Goal: Task Accomplishment & Management: Manage account settings

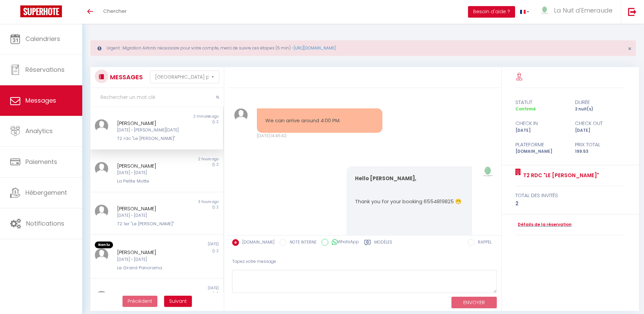
select select "message"
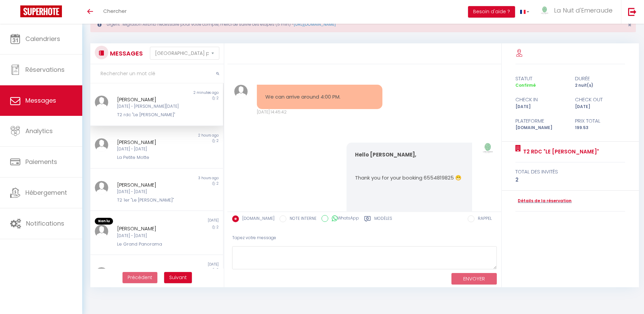
scroll to position [1617, 0]
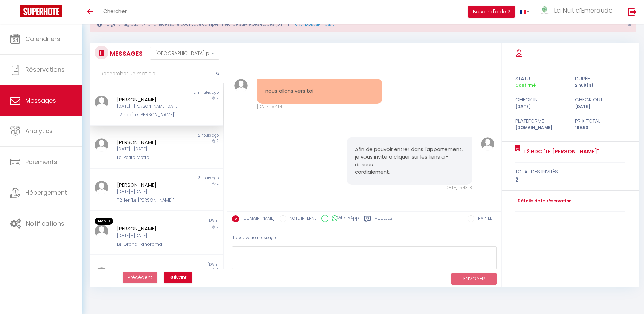
click at [36, 104] on span "Messages" at bounding box center [40, 100] width 31 height 8
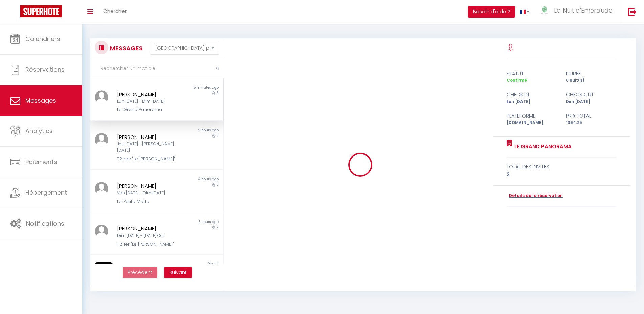
select select "message"
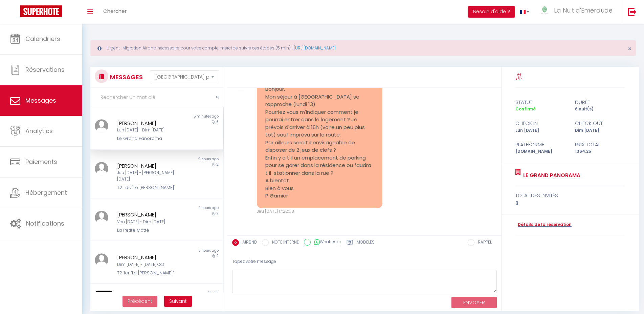
scroll to position [869, 0]
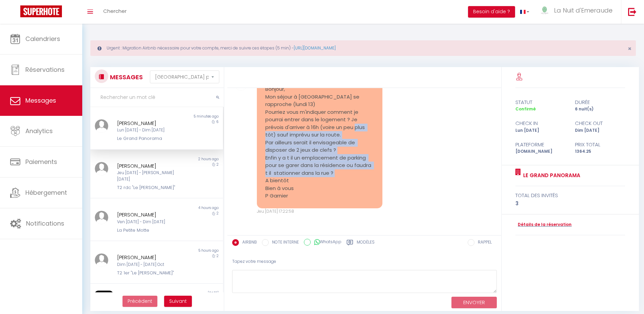
drag, startPoint x: 275, startPoint y: 136, endPoint x: 338, endPoint y: 184, distance: 80.1
click at [338, 184] on pre "Bonjour, Mon séjour à St Malo se rapproche (lundi 13) Pourriez vous m'indiquer …" at bounding box center [319, 142] width 109 height 114
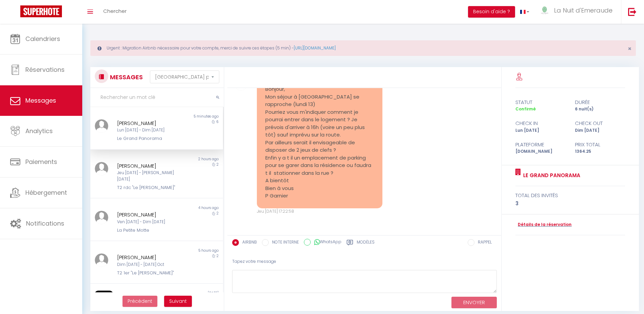
click at [275, 135] on pre "Bonjour, Mon séjour à St Malo se rapproche (lundi 13) Pourriez vous m'indiquer …" at bounding box center [319, 142] width 109 height 114
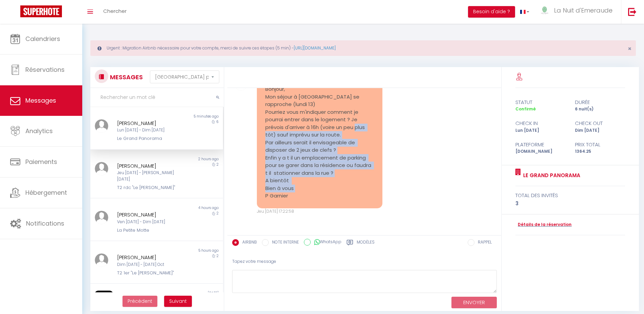
drag, startPoint x: 275, startPoint y: 135, endPoint x: 294, endPoint y: 194, distance: 62.5
click at [294, 194] on pre "Bonjour, Mon séjour à St Malo se rapproche (lundi 13) Pourriez vous m'indiquer …" at bounding box center [319, 142] width 109 height 114
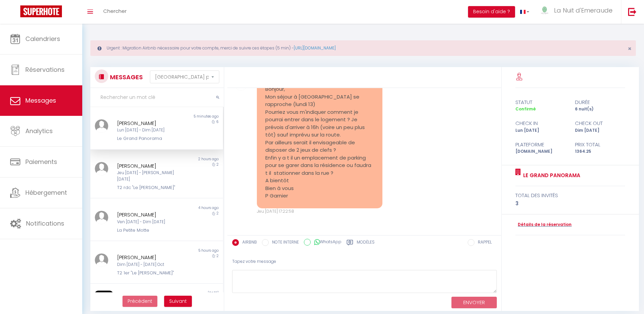
click at [311, 191] on pre "Bonjour, Mon séjour à St Malo se rapproche (lundi 13) Pourriez vous m'indiquer …" at bounding box center [319, 142] width 109 height 114
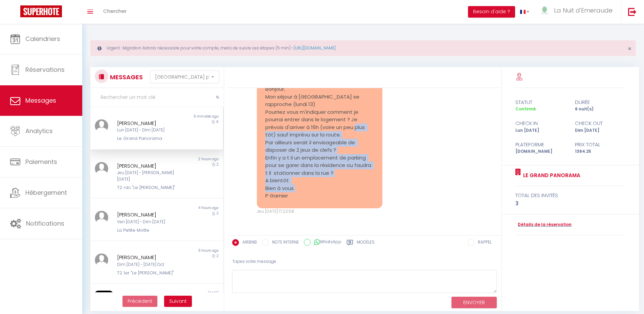
drag, startPoint x: 275, startPoint y: 134, endPoint x: 314, endPoint y: 200, distance: 76.5
click at [314, 200] on pre "Bonjour, Mon séjour à St Malo se rapproche (lundi 13) Pourriez vous m'indiquer …" at bounding box center [319, 142] width 109 height 114
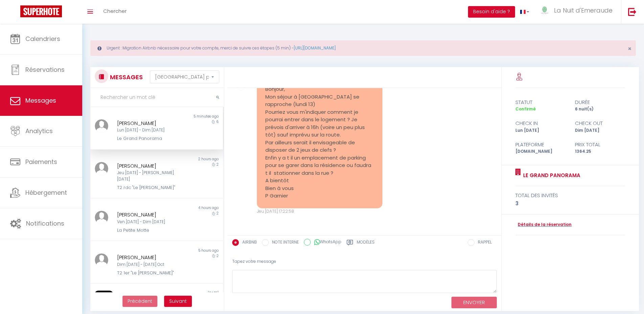
click at [309, 179] on pre "Bonjour, Mon séjour à St Malo se rapproche (lundi 13) Pourriez vous m'indiquer …" at bounding box center [319, 142] width 109 height 114
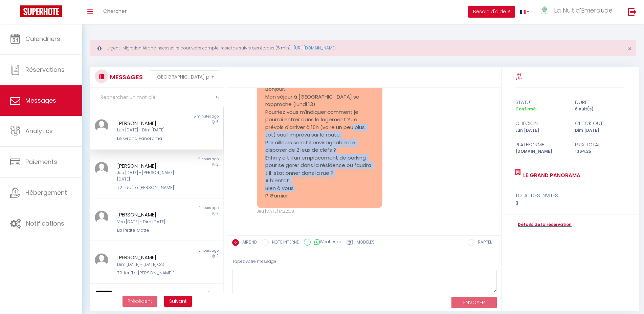
drag, startPoint x: 274, startPoint y: 134, endPoint x: 307, endPoint y: 198, distance: 71.9
click at [307, 198] on pre "Bonjour, Mon séjour à St Malo se rapproche (lundi 13) Pourriez vous m'indiquer …" at bounding box center [319, 142] width 109 height 114
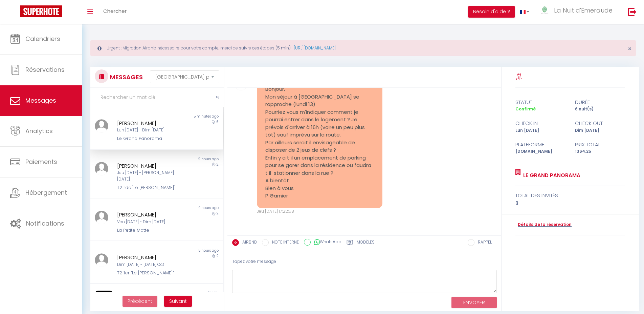
click at [318, 184] on pre "Bonjour, Mon séjour à St Malo se rapproche (lundi 13) Pourriez vous m'indiquer …" at bounding box center [319, 142] width 109 height 114
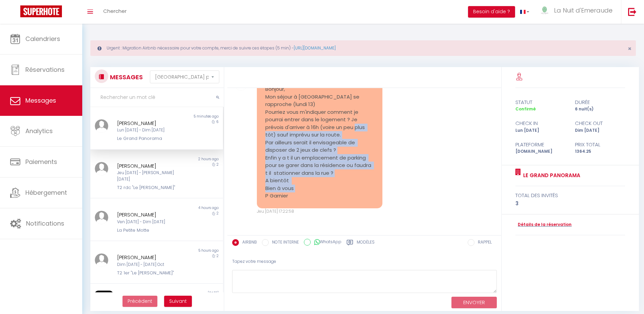
drag, startPoint x: 275, startPoint y: 133, endPoint x: 312, endPoint y: 198, distance: 74.5
click at [312, 198] on pre "Bonjour, Mon séjour à St Malo se rapproche (lundi 13) Pourriez vous m'indiquer …" at bounding box center [319, 142] width 109 height 114
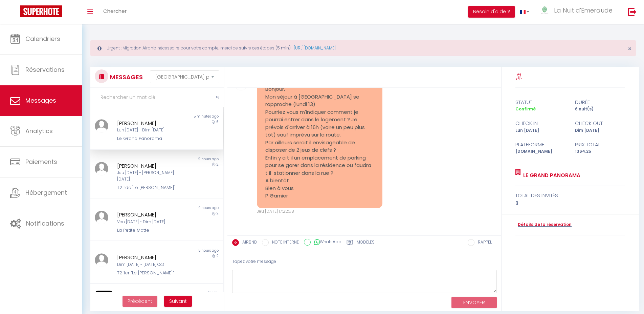
click at [305, 196] on pre "Bonjour, Mon séjour à St Malo se rapproche (lundi 13) Pourriez vous m'indiquer …" at bounding box center [319, 142] width 109 height 114
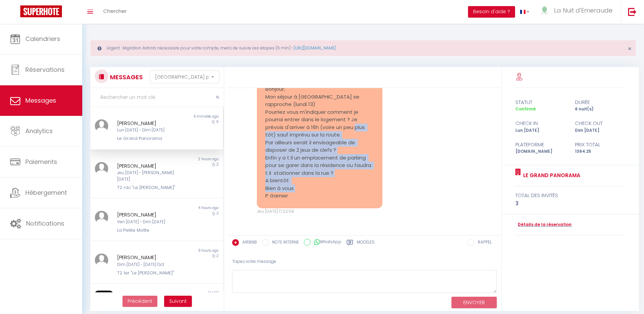
drag, startPoint x: 275, startPoint y: 135, endPoint x: 304, endPoint y: 207, distance: 77.8
click at [304, 200] on pre "Bonjour, Mon séjour à St Malo se rapproche (lundi 13) Pourriez vous m'indiquer …" at bounding box center [319, 142] width 109 height 114
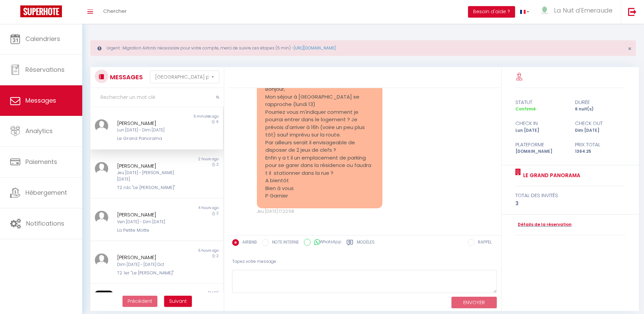
click at [317, 195] on pre "Bonjour, Mon séjour à St Malo se rapproche (lundi 13) Pourriez vous m'indiquer …" at bounding box center [319, 142] width 109 height 114
click at [545, 226] on link "Détails de la réservation" at bounding box center [543, 224] width 56 height 6
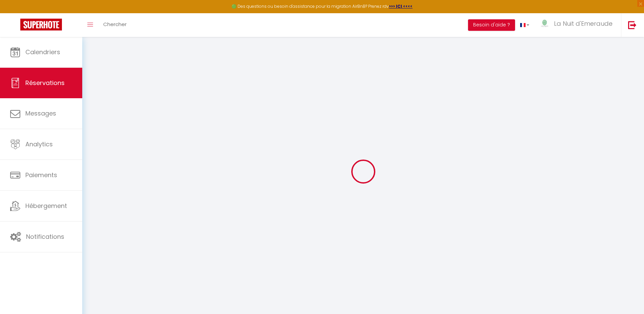
select select
select select "15"
checkbox input "false"
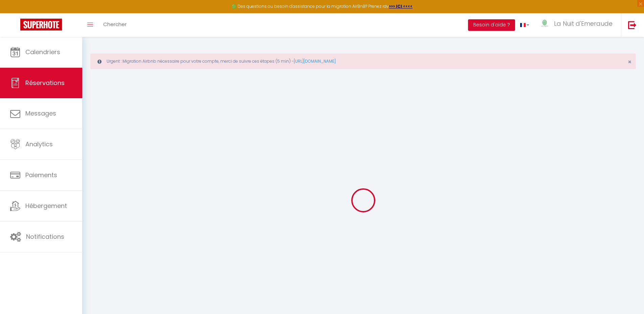
select select
checkbox input "false"
select select
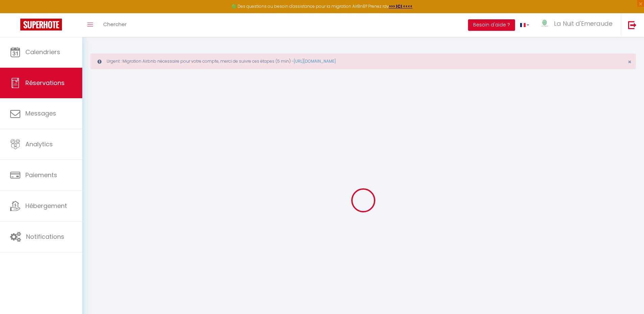
select select
checkbox input "false"
select select
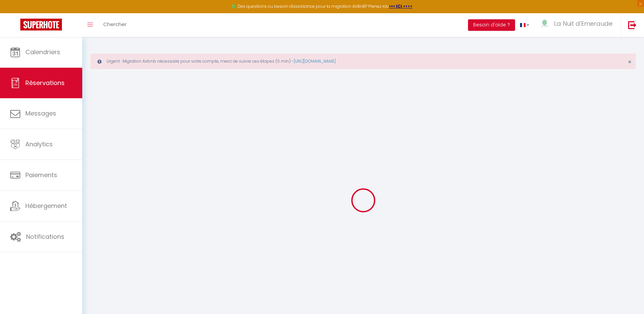
select select
checkbox input "false"
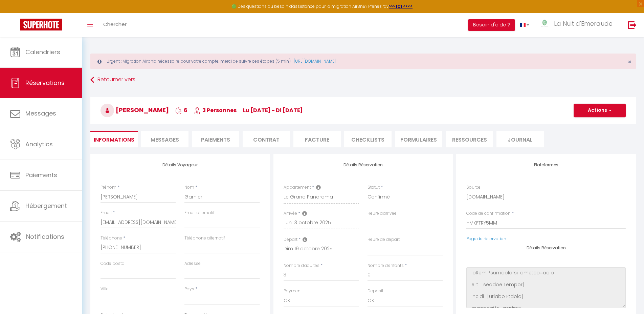
select select
type input "73"
type input "41.25"
select select
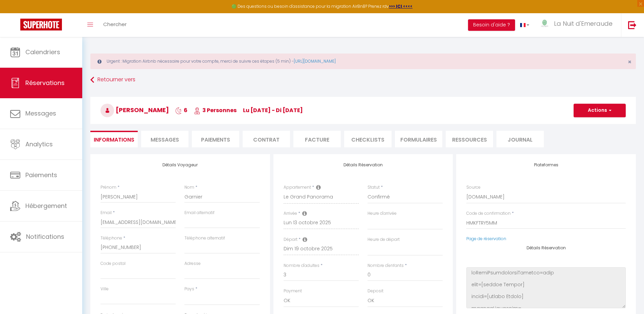
checkbox input "false"
select select
checkbox input "false"
select select
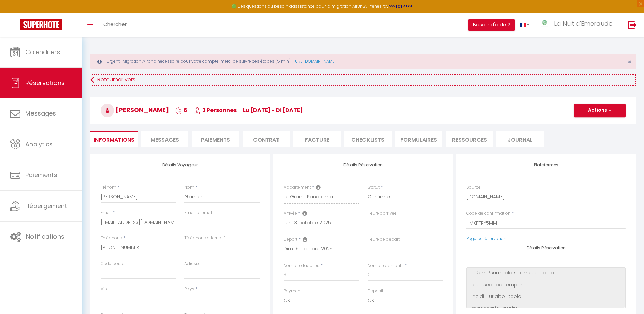
click at [120, 79] on link "Retourner vers" at bounding box center [362, 80] width 545 height 12
select select "message"
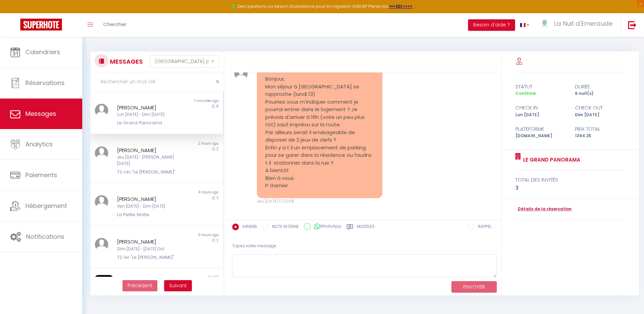
scroll to position [834, 0]
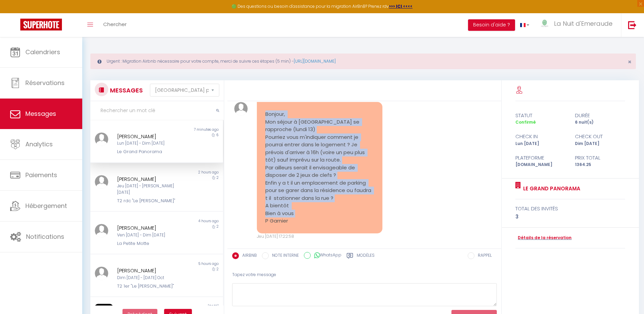
drag, startPoint x: 261, startPoint y: 133, endPoint x: 356, endPoint y: 244, distance: 145.6
click at [356, 233] on div "Bonjour, Mon séjour à St Malo se rapproche (lundi 13) Pourriez vous m'indiquer …" at bounding box center [319, 167] width 125 height 131
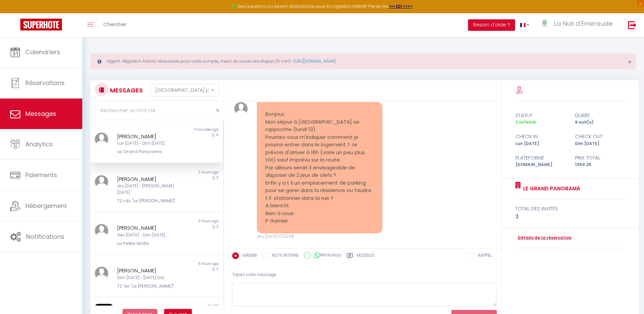
click at [335, 225] on pre "Bonjour, Mon séjour à St Malo se rapproche (lundi 13) Pourriez vous m'indiquer …" at bounding box center [319, 167] width 109 height 114
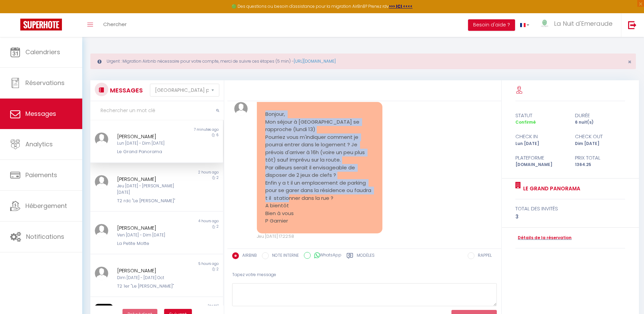
drag, startPoint x: 265, startPoint y: 135, endPoint x: 333, endPoint y: 224, distance: 111.3
click at [333, 224] on pre "Bonjour, Mon séjour à St Malo se rapproche (lundi 13) Pourriez vous m'indiquer …" at bounding box center [319, 167] width 109 height 114
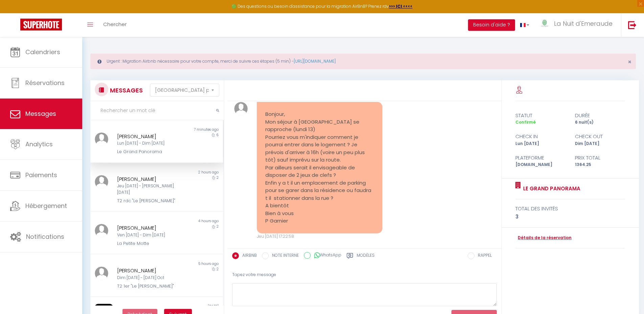
click at [360, 224] on pre "Bonjour, Mon séjour à St Malo se rapproche (lundi 13) Pourriez vous m'indiquer …" at bounding box center [319, 167] width 109 height 114
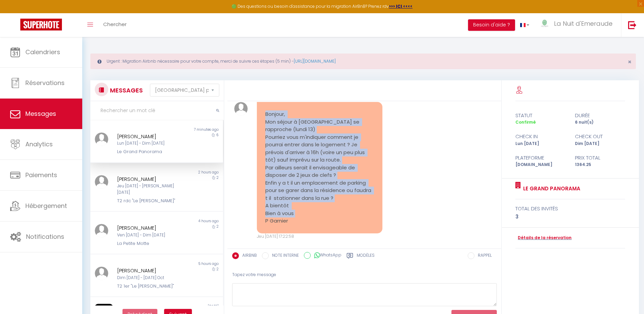
drag, startPoint x: 265, startPoint y: 136, endPoint x: 330, endPoint y: 243, distance: 124.8
click at [330, 225] on pre "Bonjour, Mon séjour à St Malo se rapproche (lundi 13) Pourriez vous m'indiquer …" at bounding box center [319, 167] width 109 height 114
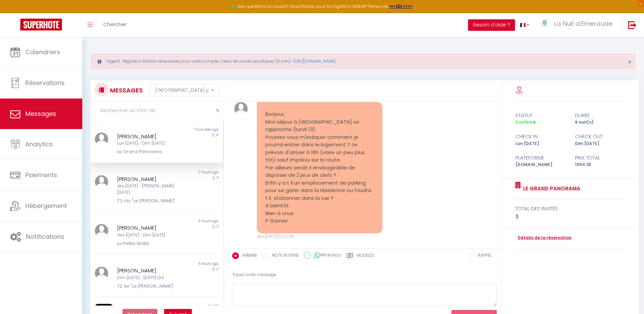
click at [343, 225] on pre "Bonjour, Mon séjour à St Malo se rapproche (lundi 13) Pourriez vous m'indiquer …" at bounding box center [319, 167] width 109 height 114
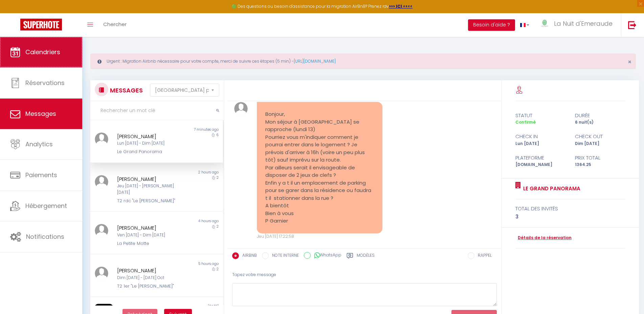
click at [26, 54] on span "Calendriers" at bounding box center [42, 52] width 35 height 8
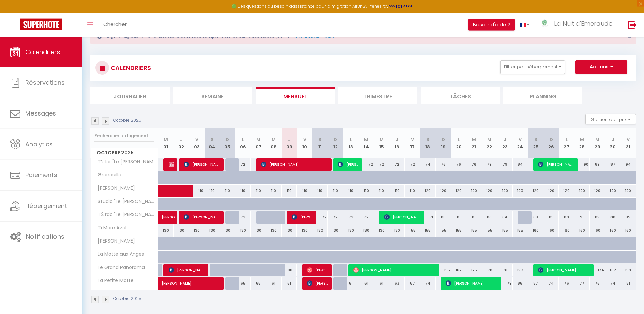
scroll to position [37, 0]
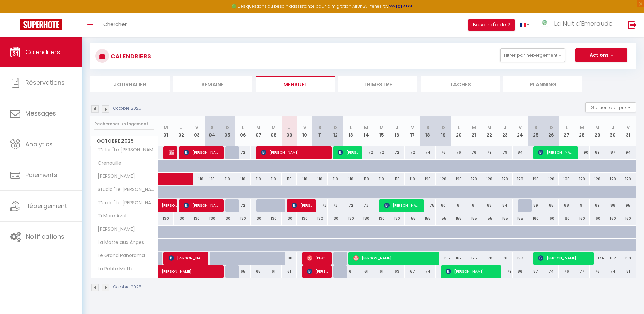
click at [329, 98] on section "Octobre 2025 Gestion des prix Nb Nuits minimum Règles Disponibilité Octobre 202…" at bounding box center [362, 196] width 545 height 203
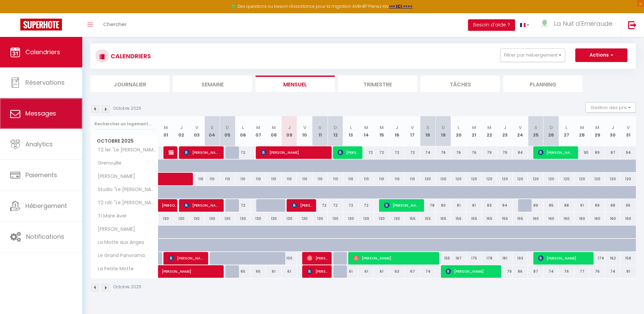
click at [35, 116] on span "Messages" at bounding box center [40, 113] width 31 height 8
select select "message"
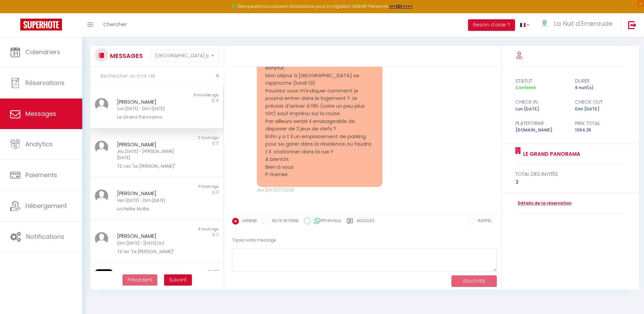
scroll to position [869, 0]
drag, startPoint x: 305, startPoint y: 175, endPoint x: 309, endPoint y: 168, distance: 7.5
click at [309, 168] on pre "Bonjour, Mon séjour à St Malo se rapproche (lundi 13) Pourriez vous m'indiquer …" at bounding box center [319, 121] width 109 height 114
click at [305, 178] on pre "Bonjour, Mon séjour à St Malo se rapproche (lundi 13) Pourriez vous m'indiquer …" at bounding box center [319, 121] width 109 height 114
click at [456, 183] on div "Bonjour, Mon séjour à St Malo se rapproche (lundi 13) Pourriez vous m'indiquer …" at bounding box center [364, 124] width 269 height 164
